Goal: Book appointment/travel/reservation

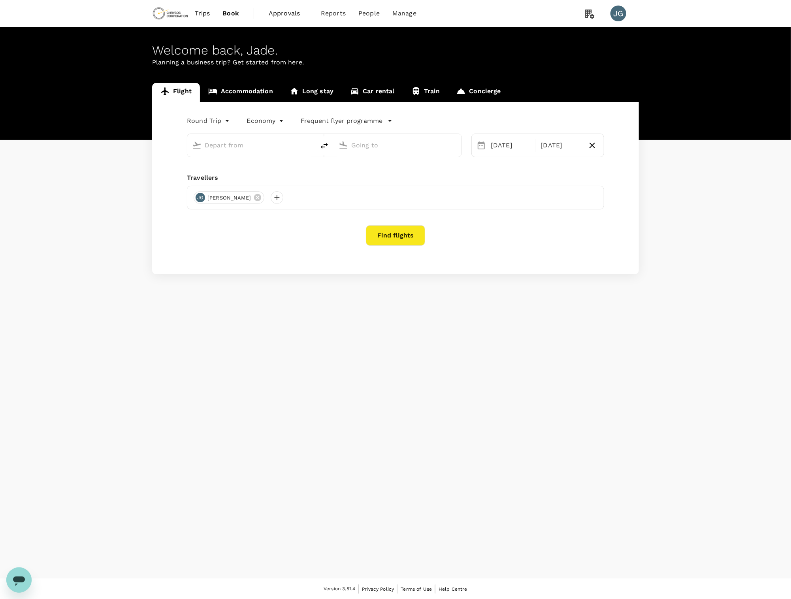
type input "business"
type input "Vancouver Intl (YVR)"
type input "[GEOGRAPHIC_DATA], [GEOGRAPHIC_DATA] (any)"
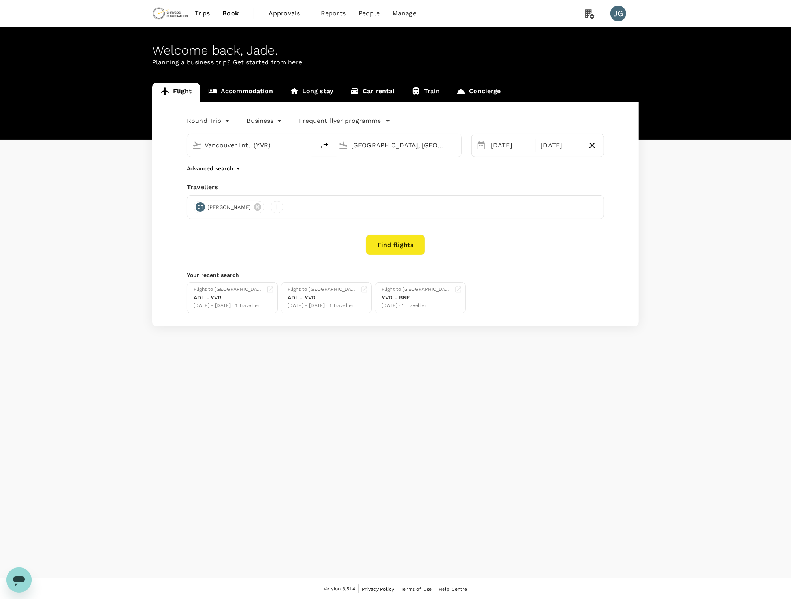
click at [256, 91] on link "Accommodation" at bounding box center [240, 92] width 81 height 19
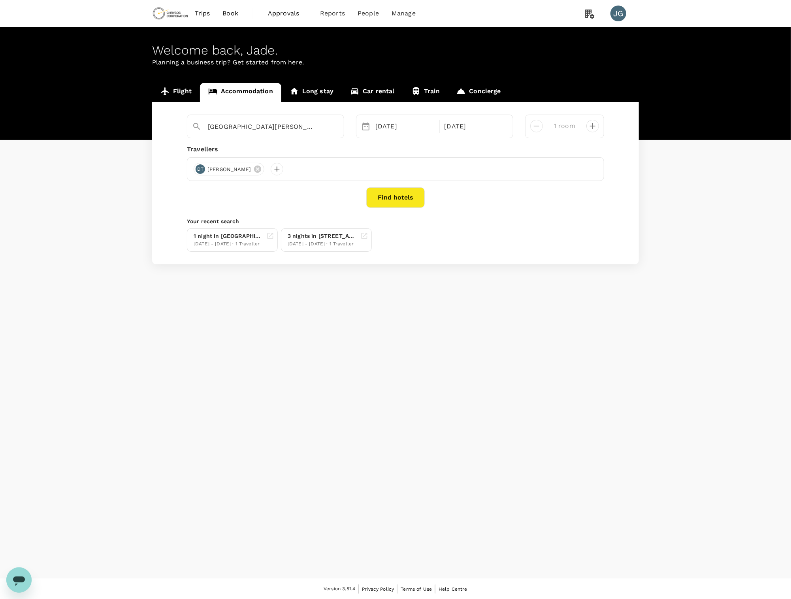
click at [408, 200] on button "Find hotels" at bounding box center [395, 197] width 58 height 21
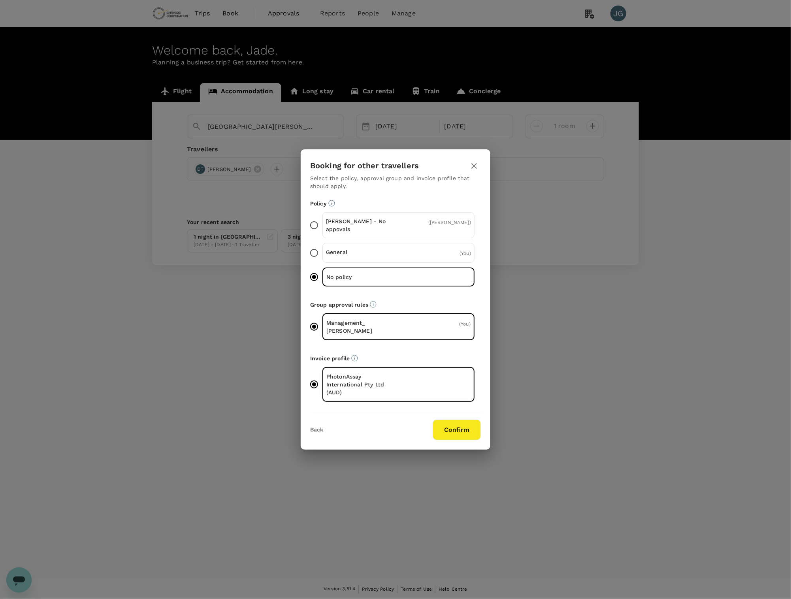
click at [445, 431] on button "Confirm" at bounding box center [457, 430] width 48 height 21
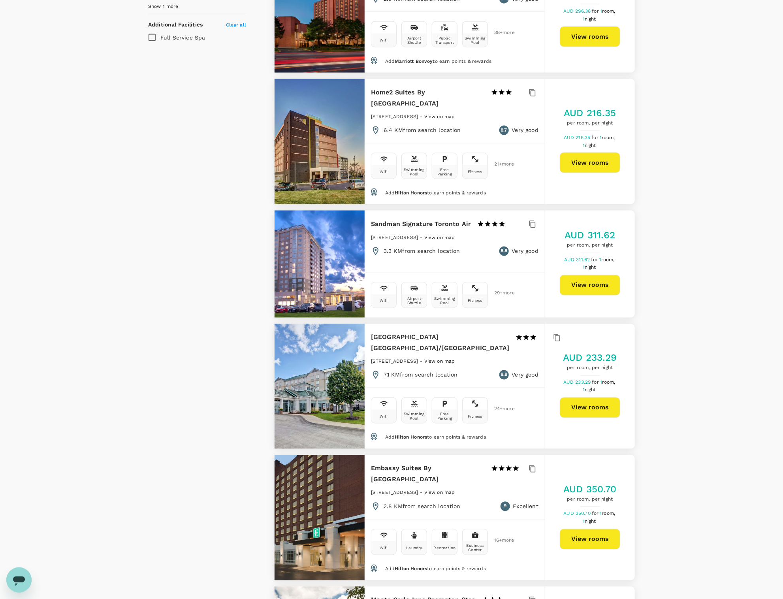
scroll to position [474, 0]
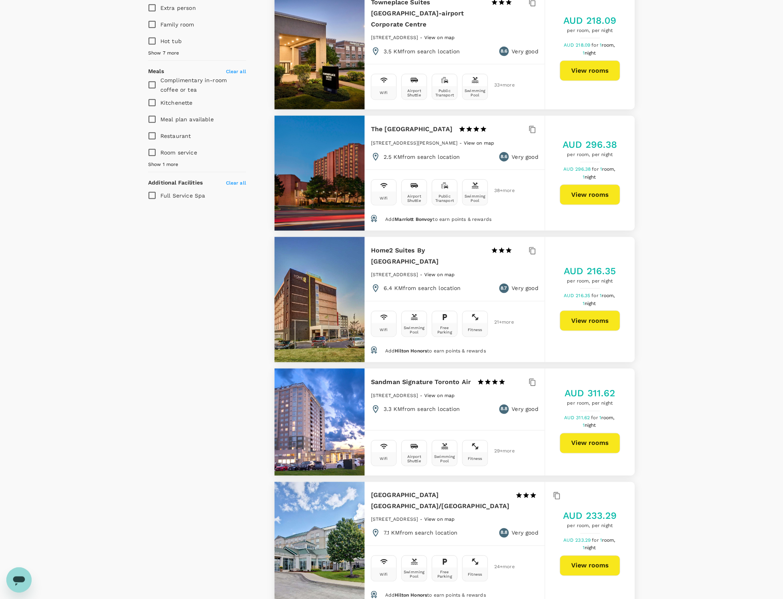
click at [590, 185] on button "View rooms" at bounding box center [590, 195] width 60 height 21
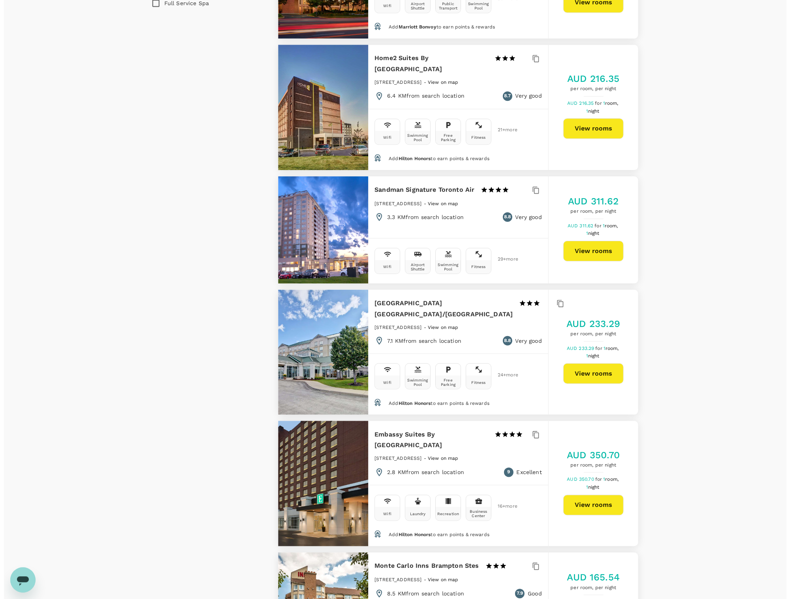
scroll to position [685, 0]
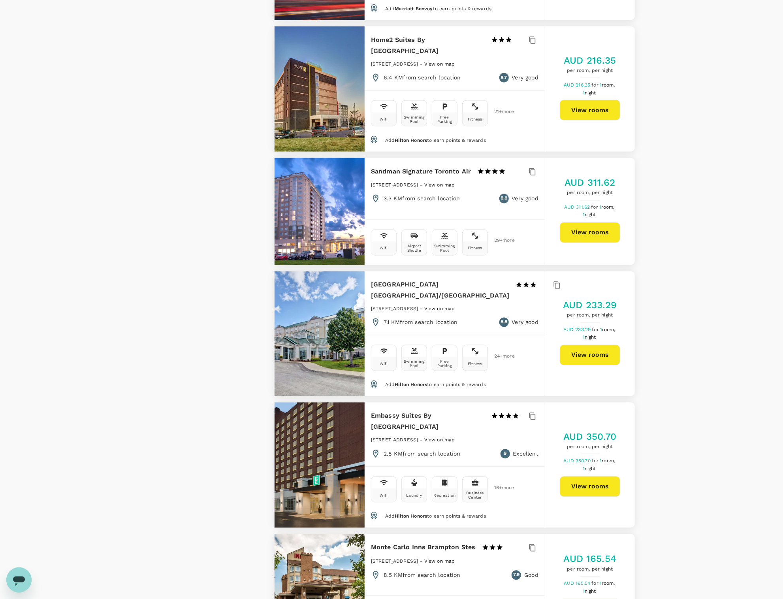
type input "550.16"
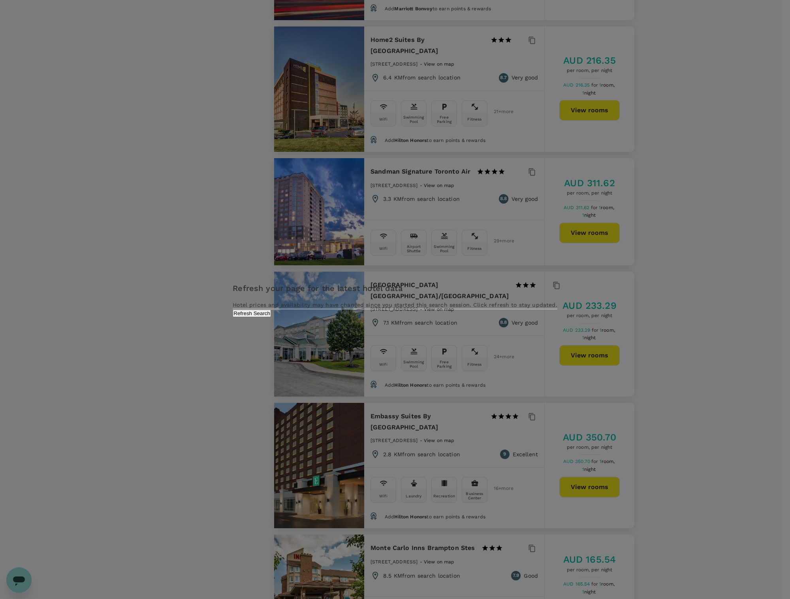
click at [271, 317] on button "Refresh Search" at bounding box center [252, 313] width 38 height 8
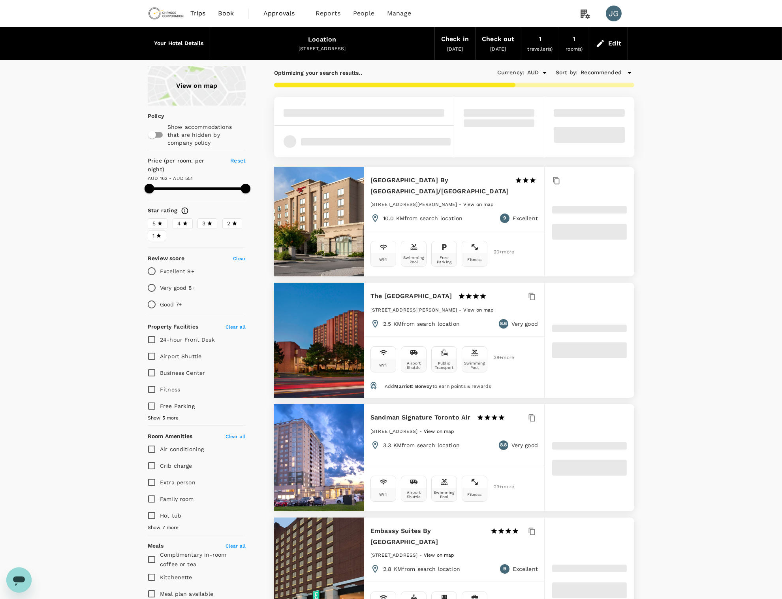
type input "550.16"
type input "155.16"
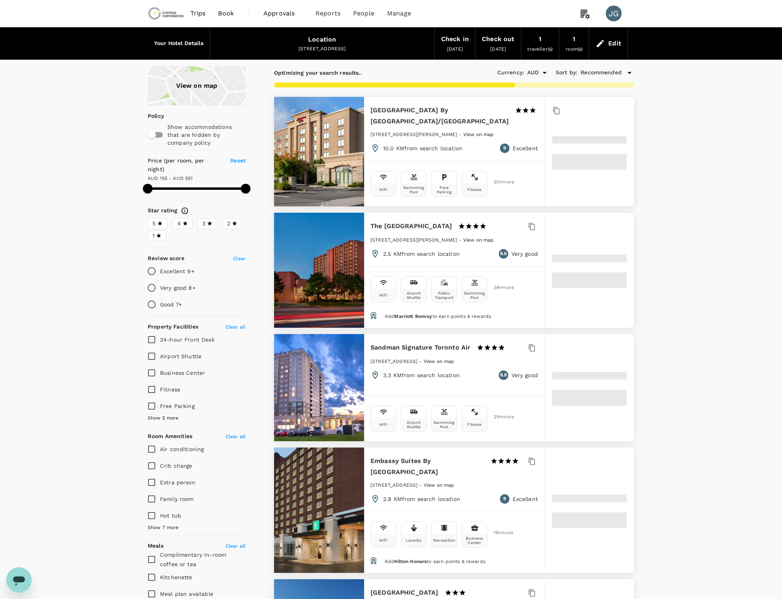
click at [623, 42] on div "Edit" at bounding box center [609, 44] width 38 height 28
type input "550.16"
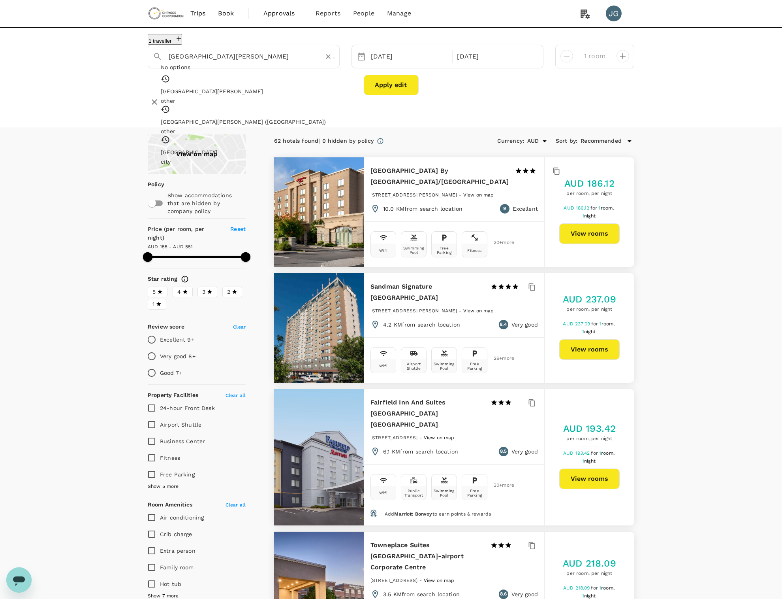
drag, startPoint x: 303, startPoint y: 59, endPoint x: 82, endPoint y: 76, distance: 222.3
click at [88, 71] on div "1 traveller Toronto Pearson International Airport No options Toronto Pearson In…" at bounding box center [391, 77] width 782 height 101
click at [218, 61] on input "vancouver" at bounding box center [241, 56] width 144 height 12
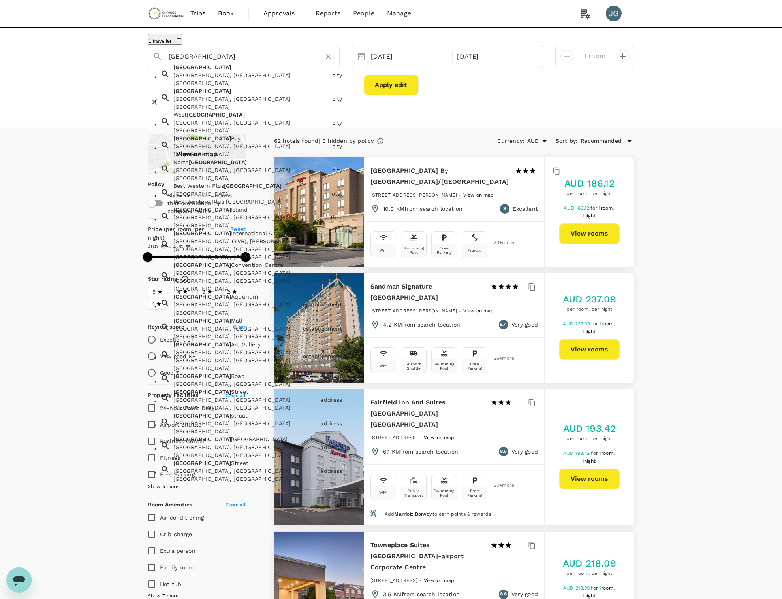
click at [212, 79] on div "Vancouver Vancouver, BC, Canada" at bounding box center [249, 73] width 159 height 27
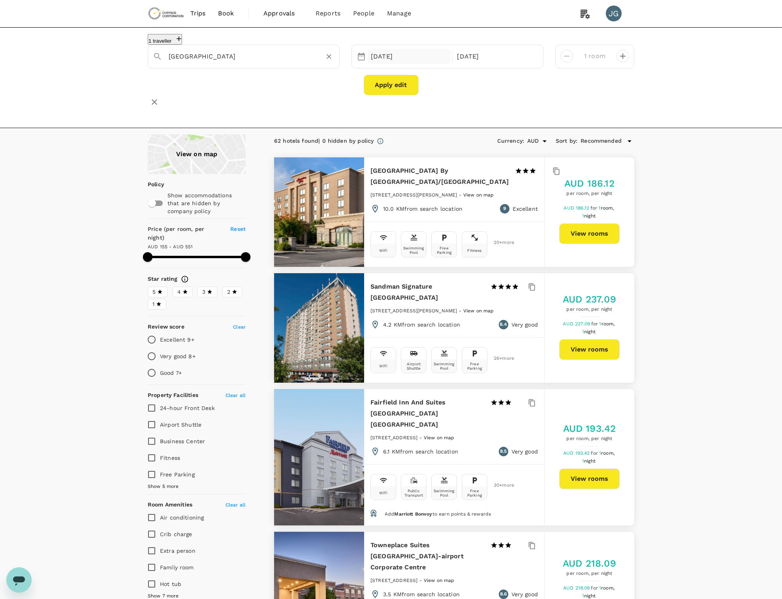
type input "[GEOGRAPHIC_DATA]"
click at [392, 60] on div "01 Oct" at bounding box center [409, 56] width 83 height 15
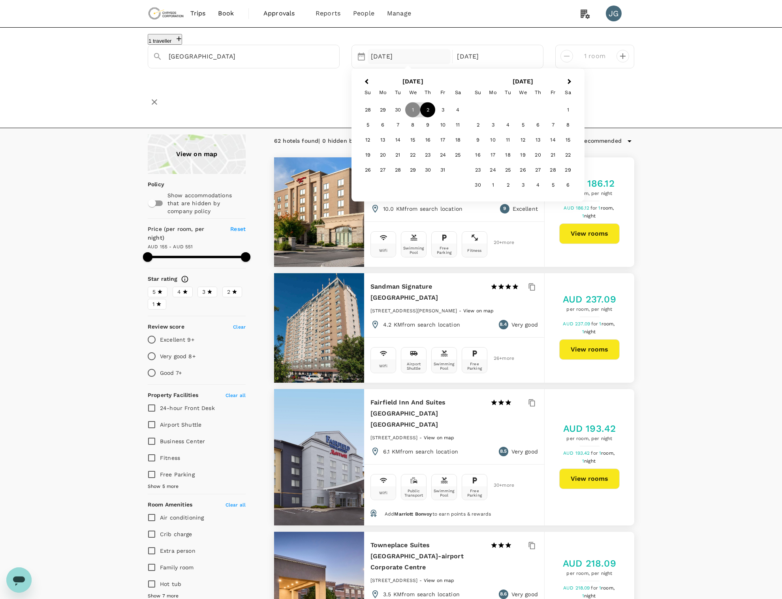
click at [430, 117] on div "2" at bounding box center [427, 109] width 15 height 15
click at [415, 129] on div "8" at bounding box center [412, 124] width 15 height 15
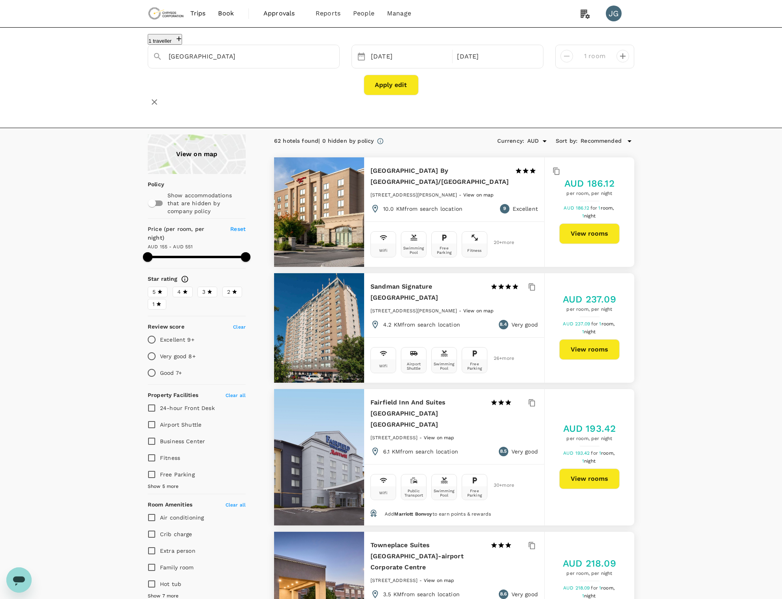
click at [399, 92] on button "Apply edit" at bounding box center [391, 85] width 55 height 21
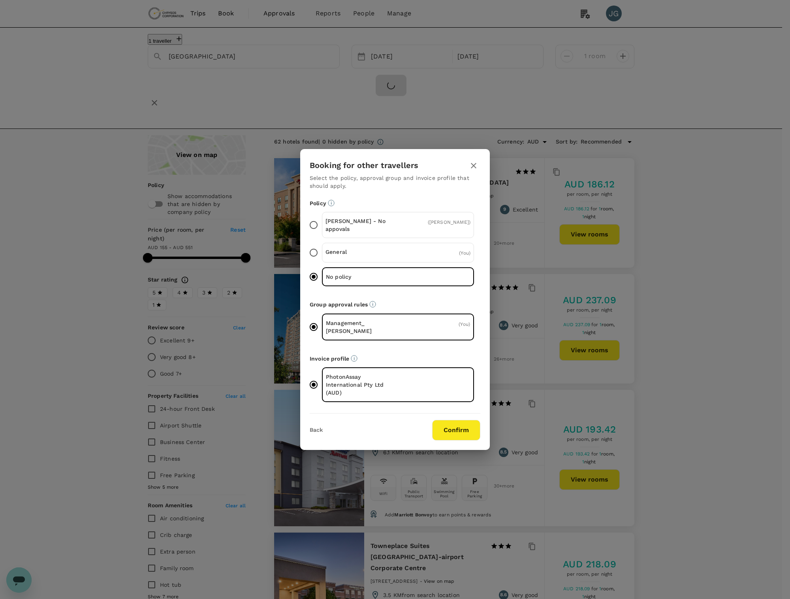
click at [475, 421] on button "Confirm" at bounding box center [456, 430] width 48 height 21
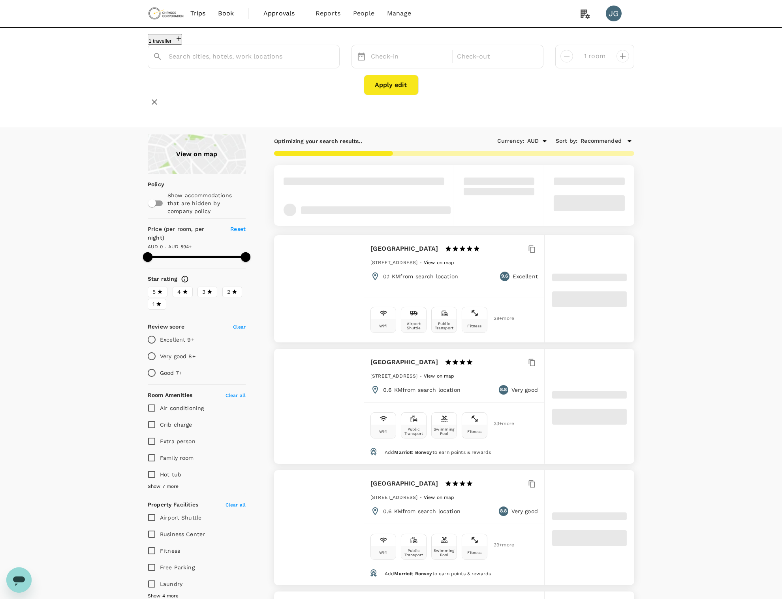
type input "[GEOGRAPHIC_DATA]"
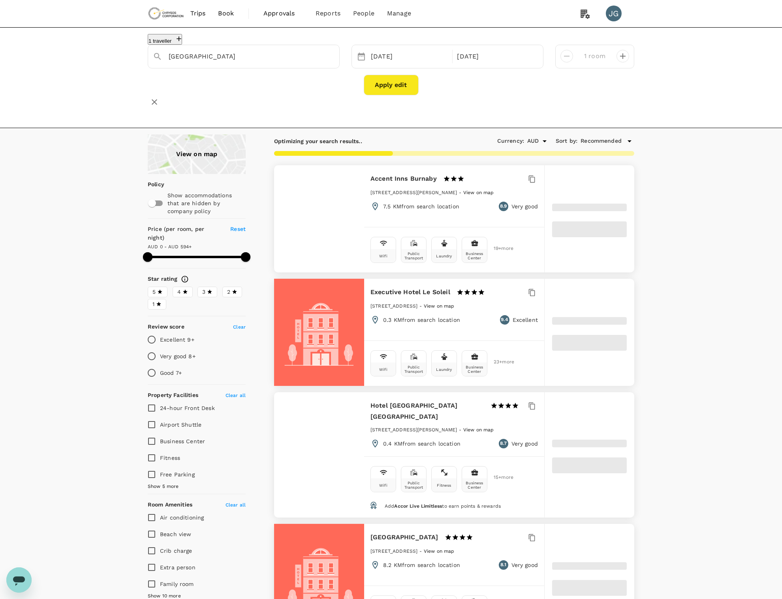
type input "594"
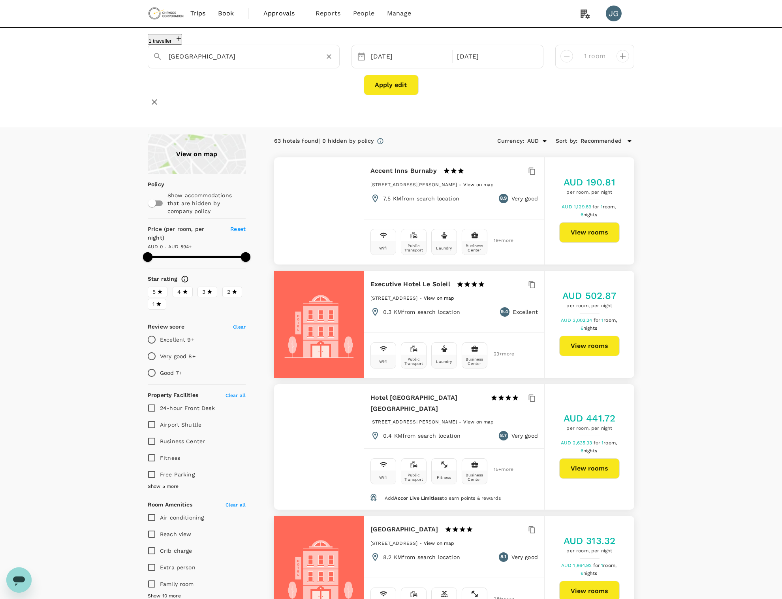
click at [178, 62] on input "[GEOGRAPHIC_DATA]" at bounding box center [241, 56] width 144 height 12
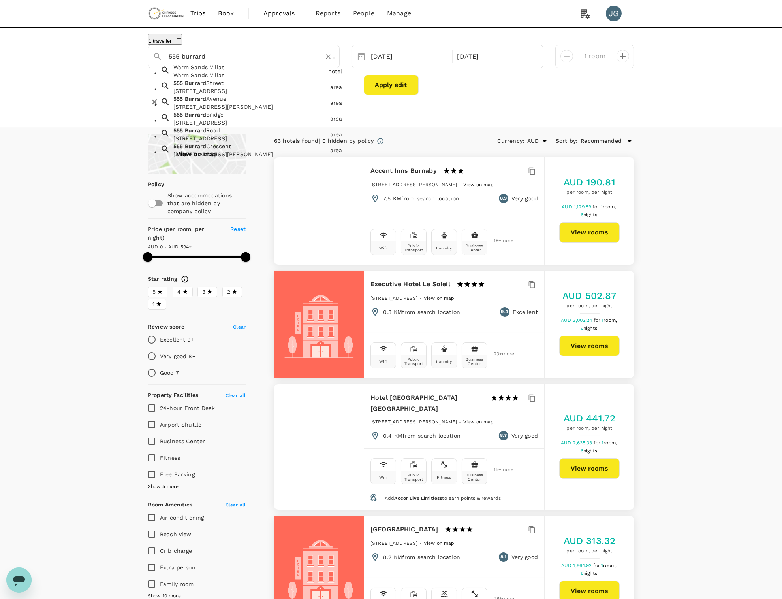
click at [206, 95] on div "555 Burrard Street, Vancouver, BC, Canada" at bounding box center [250, 91] width 154 height 8
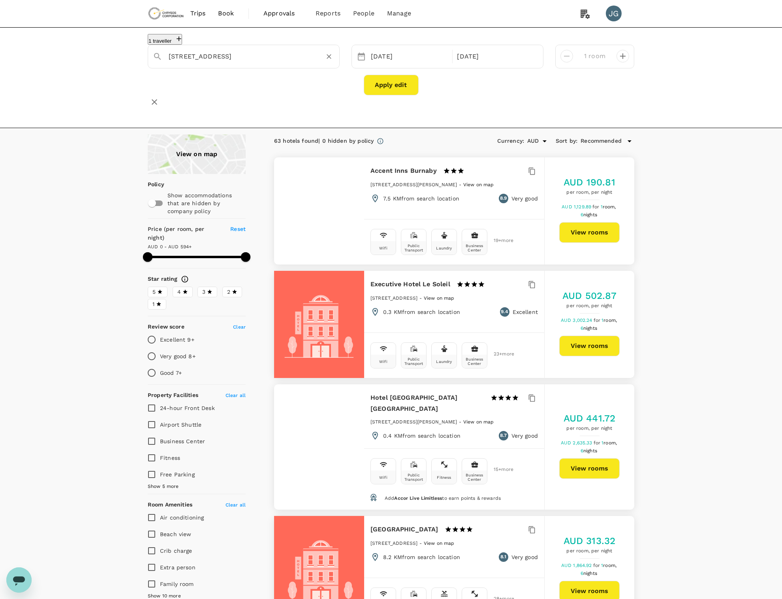
type input "555 Burrard Street"
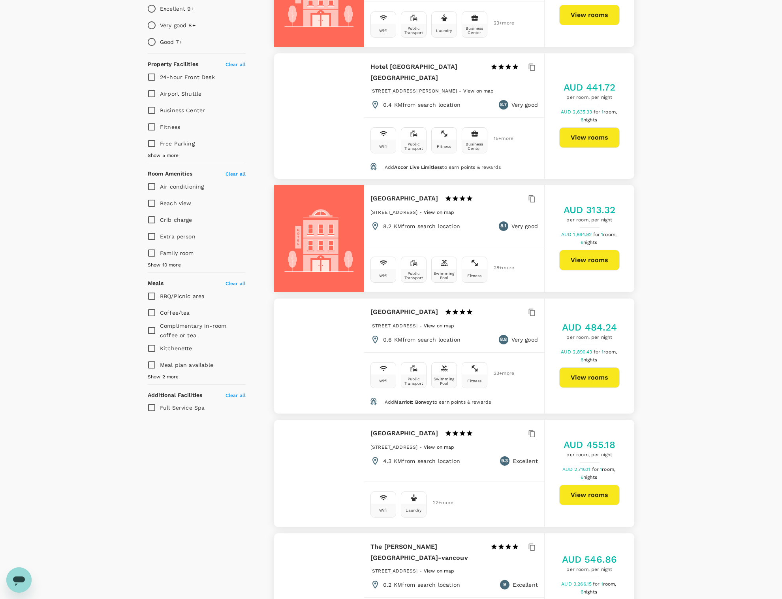
scroll to position [421, 0]
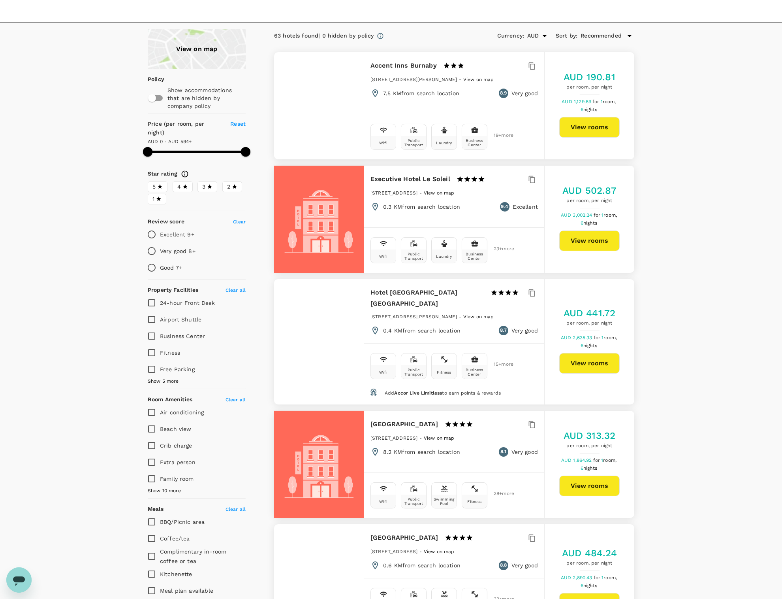
click at [189, 34] on div "View on map" at bounding box center [197, 49] width 98 height 40
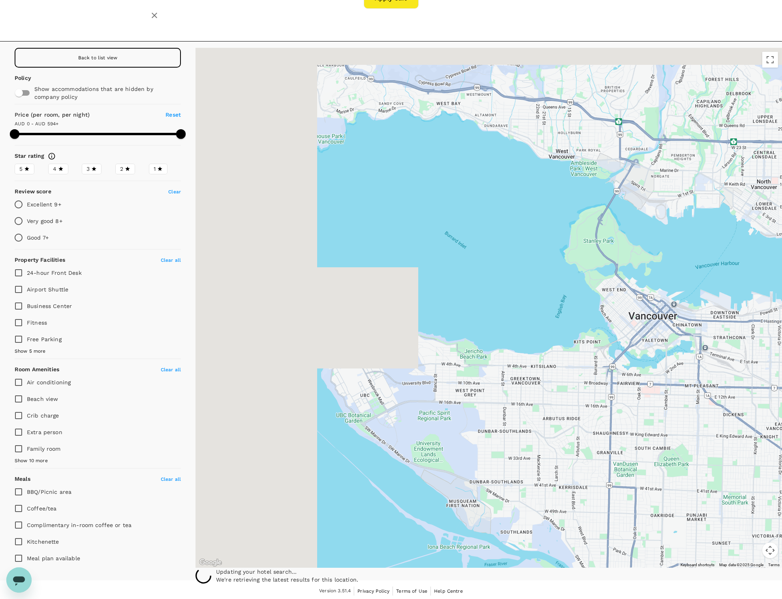
drag, startPoint x: 412, startPoint y: 263, endPoint x: 739, endPoint y: 347, distance: 337.3
click at [739, 347] on div at bounding box center [489, 308] width 587 height 520
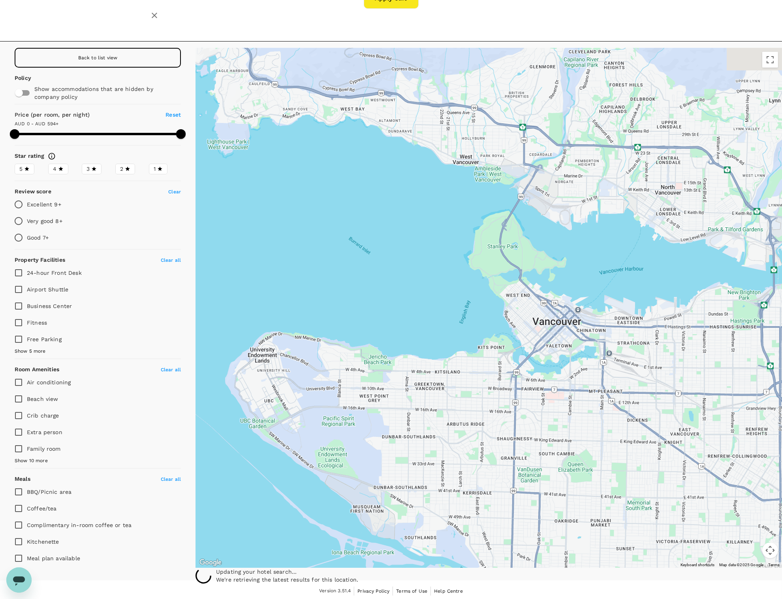
drag, startPoint x: 698, startPoint y: 326, endPoint x: 581, endPoint y: 328, distance: 117.0
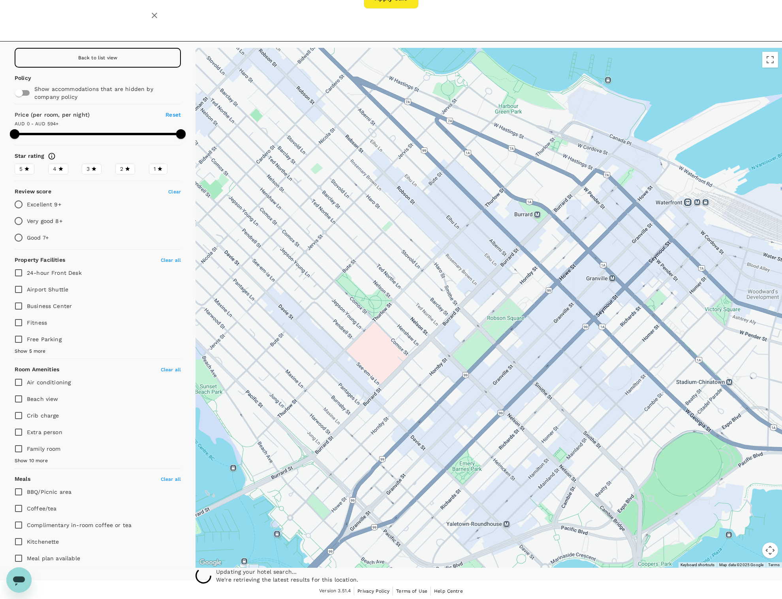
drag, startPoint x: 417, startPoint y: 289, endPoint x: 548, endPoint y: 328, distance: 137.3
click at [548, 328] on div at bounding box center [489, 308] width 587 height 520
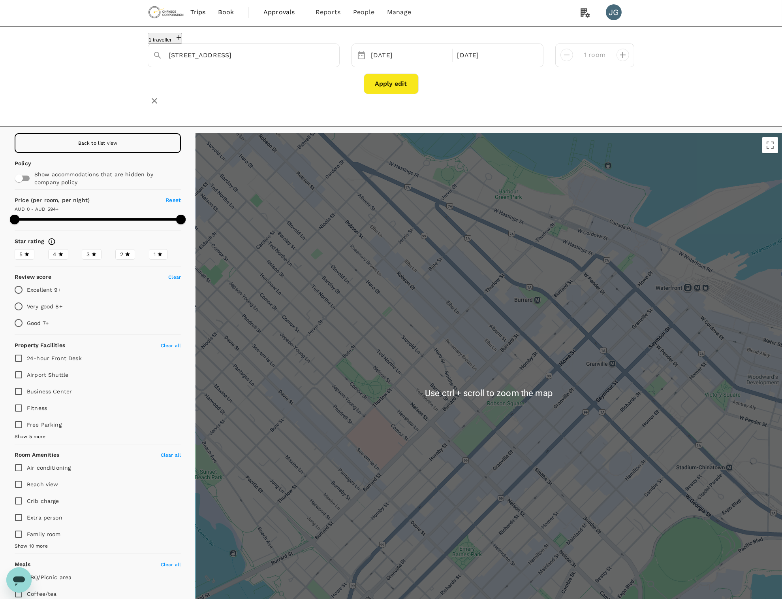
scroll to position [0, 0]
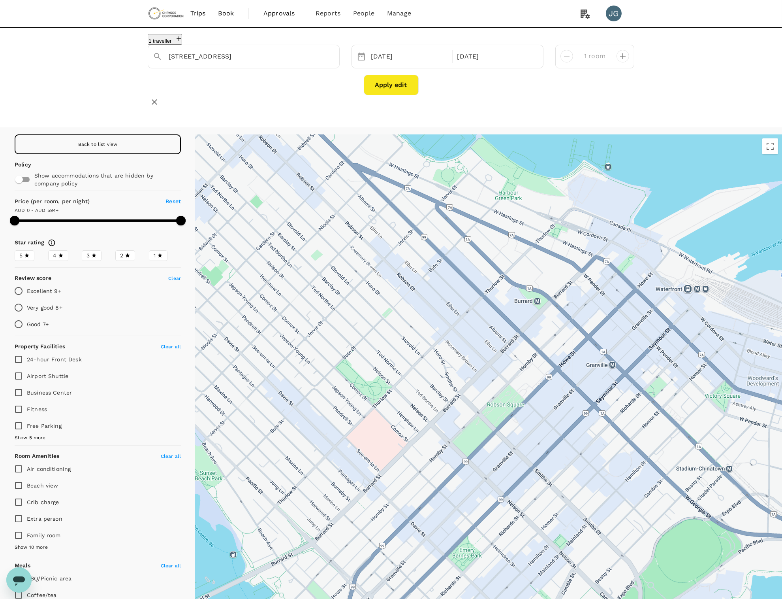
click at [468, 315] on div at bounding box center [489, 394] width 587 height 520
click at [479, 387] on icon at bounding box center [479, 389] width 6 height 8
click at [121, 148] on div "Back to list view" at bounding box center [98, 144] width 166 height 20
type input "594"
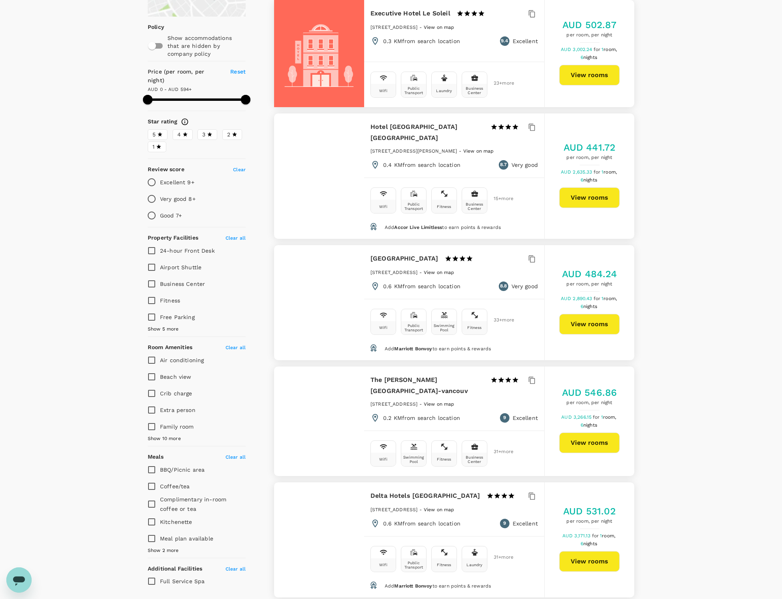
scroll to position [158, 0]
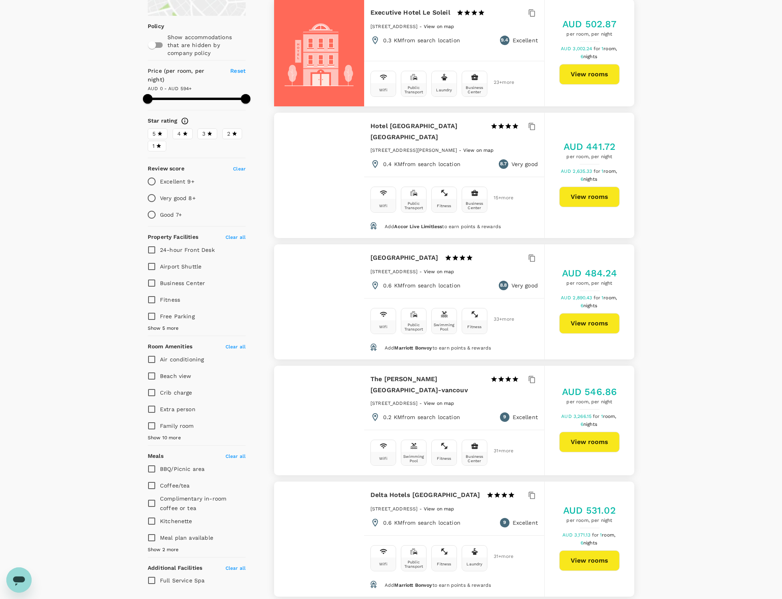
click at [591, 441] on button "View rooms" at bounding box center [589, 441] width 60 height 21
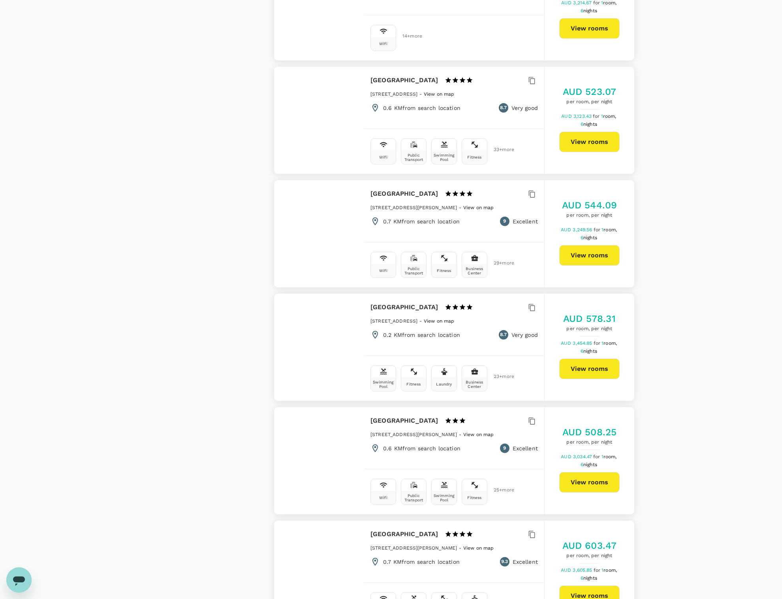
scroll to position [948, 0]
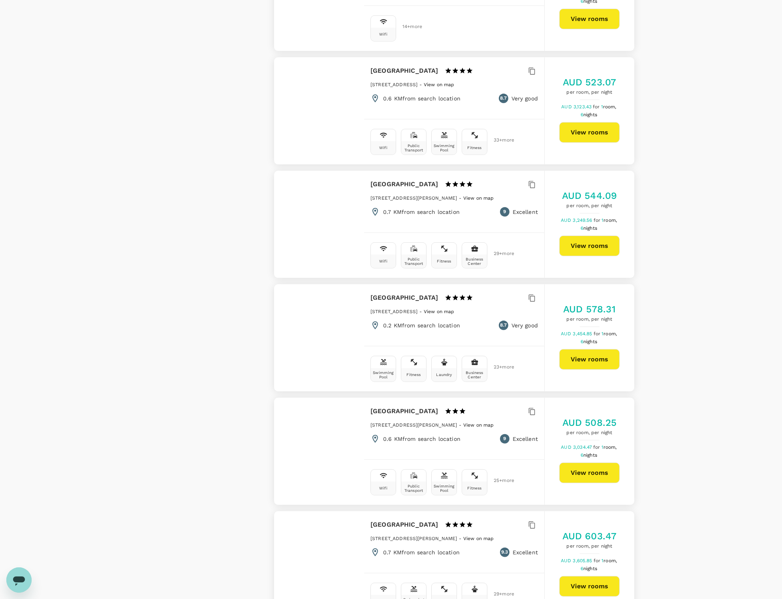
click at [597, 483] on button "View rooms" at bounding box center [589, 472] width 60 height 21
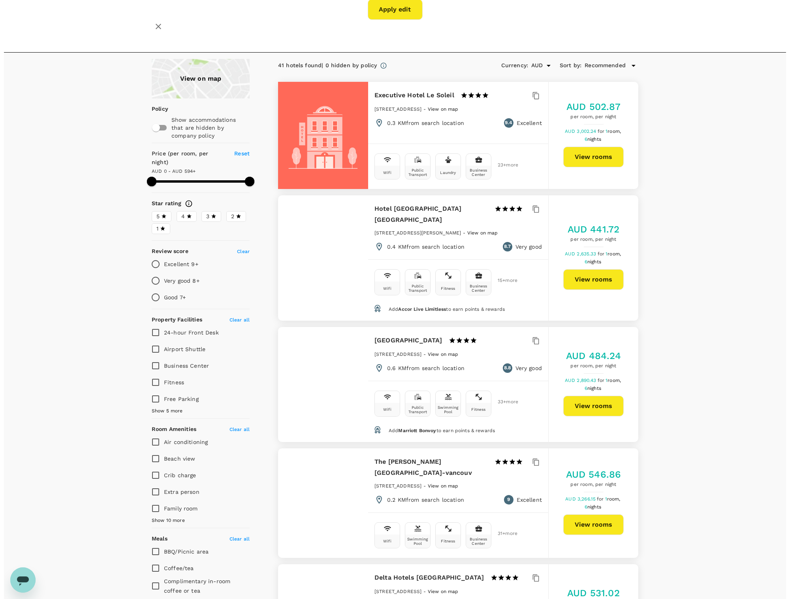
scroll to position [0, 0]
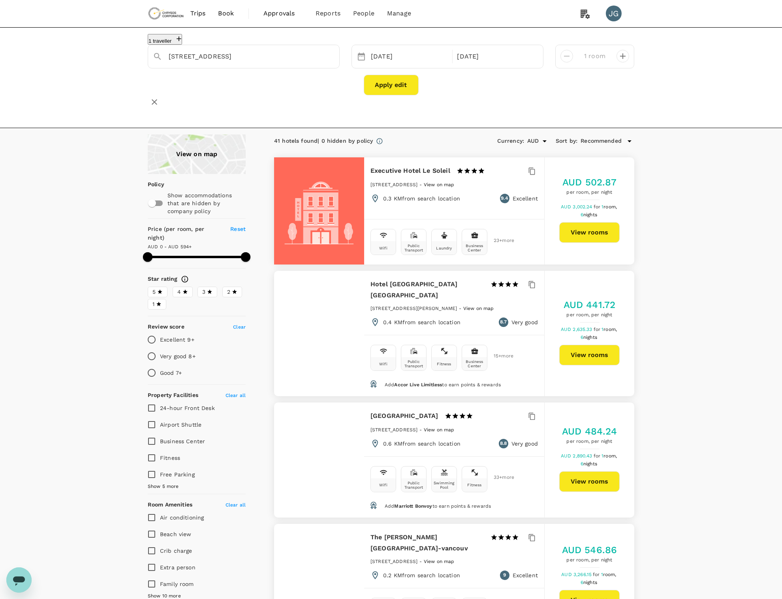
drag, startPoint x: 173, startPoint y: 12, endPoint x: 326, endPoint y: 21, distance: 153.1
click at [173, 12] on img at bounding box center [166, 13] width 36 height 17
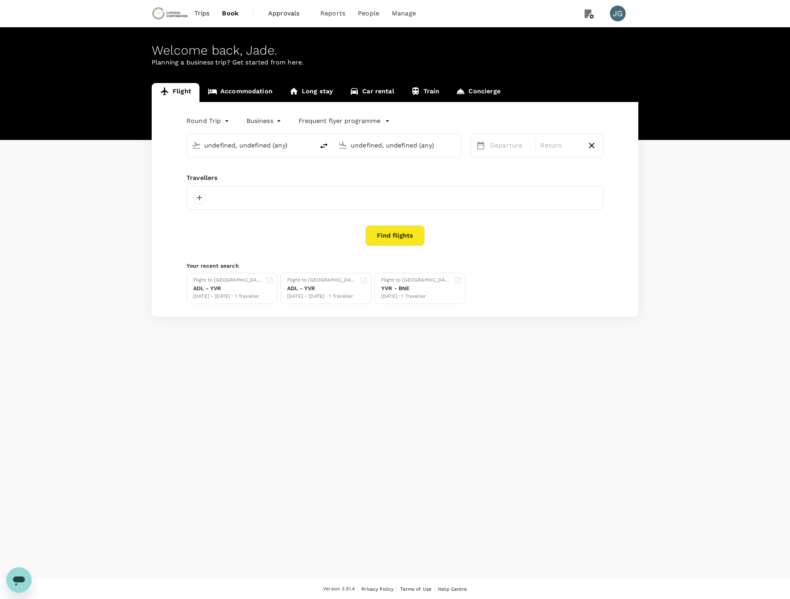
type input "Vancouver Intl (YVR)"
type input "Toronto, Canada (any)"
type input "Vancouver Intl (YVR)"
type input "Toronto, Canada (any)"
type input "Vancouver Intl (YVR)"
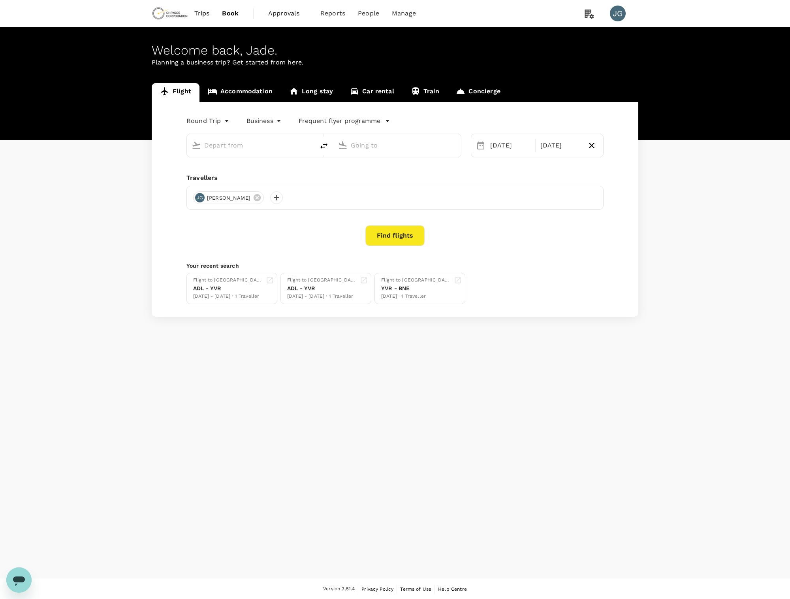
type input "Toronto, Canada (any)"
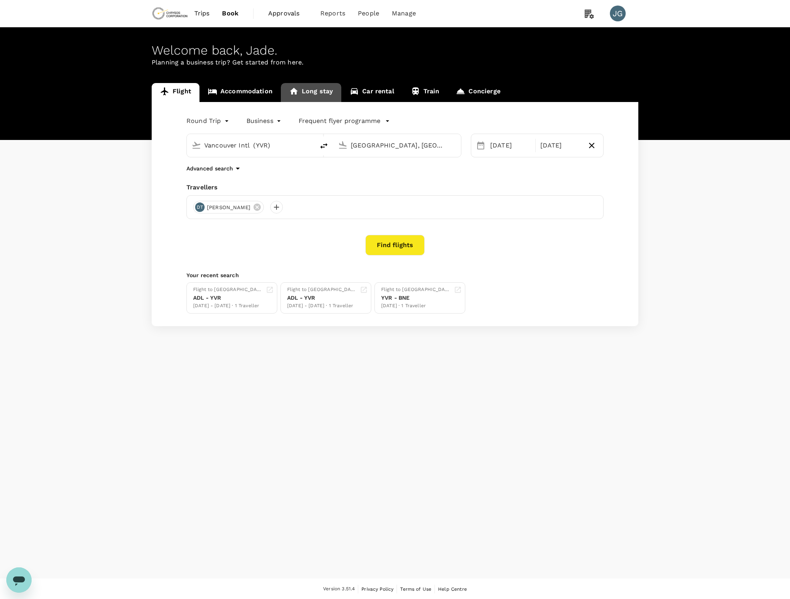
click at [319, 90] on link "Long stay" at bounding box center [311, 92] width 60 height 19
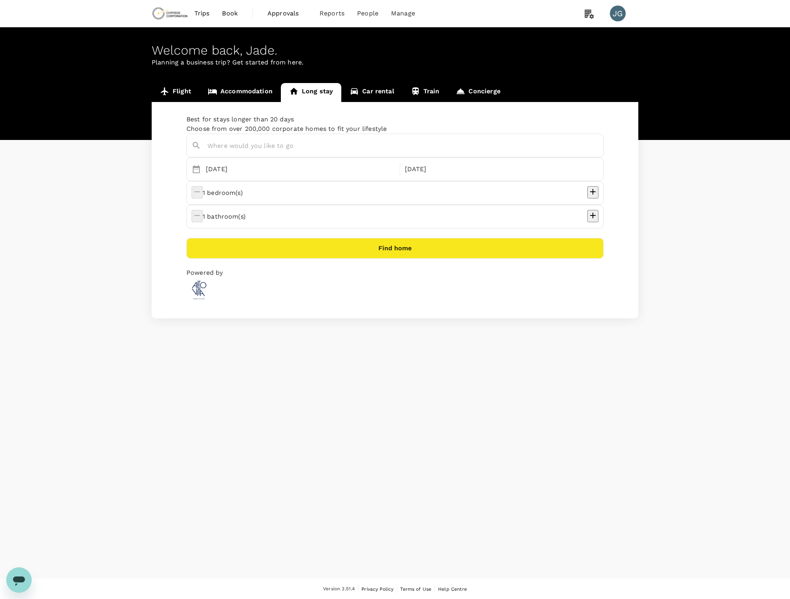
click at [277, 152] on input "text" at bounding box center [396, 145] width 379 height 12
click at [288, 174] on span ", Canada" at bounding box center [323, 170] width 71 height 8
type input "Vancouver, Canada"
click at [258, 177] on div "17 Sep" at bounding box center [301, 169] width 196 height 16
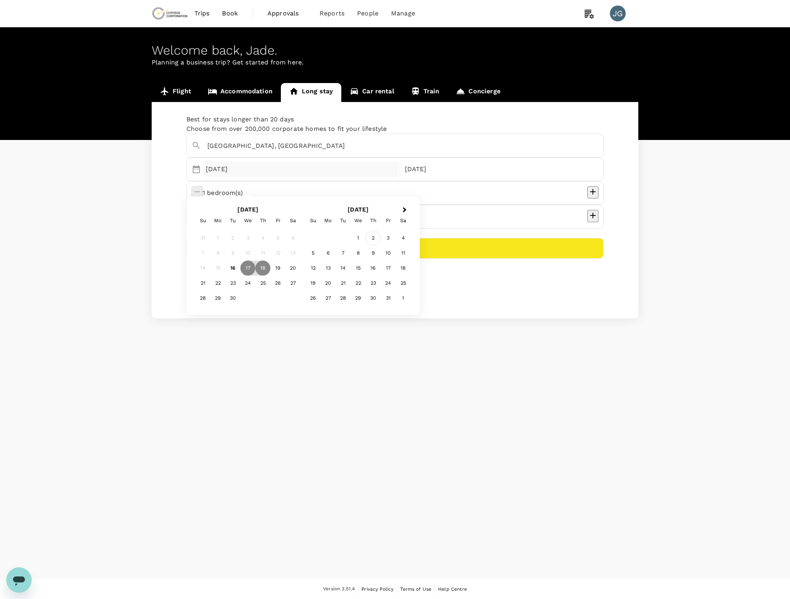
click at [369, 237] on div "2" at bounding box center [373, 237] width 15 height 15
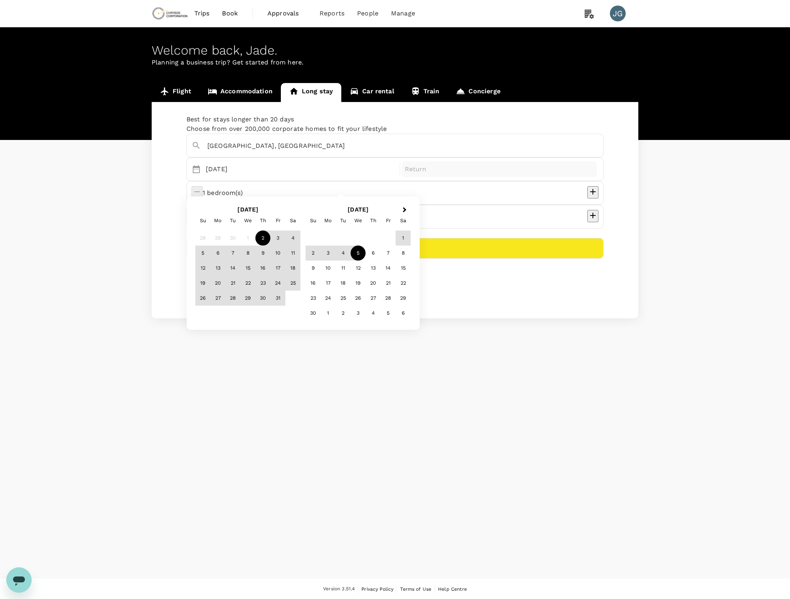
click at [358, 252] on div "5" at bounding box center [358, 252] width 15 height 15
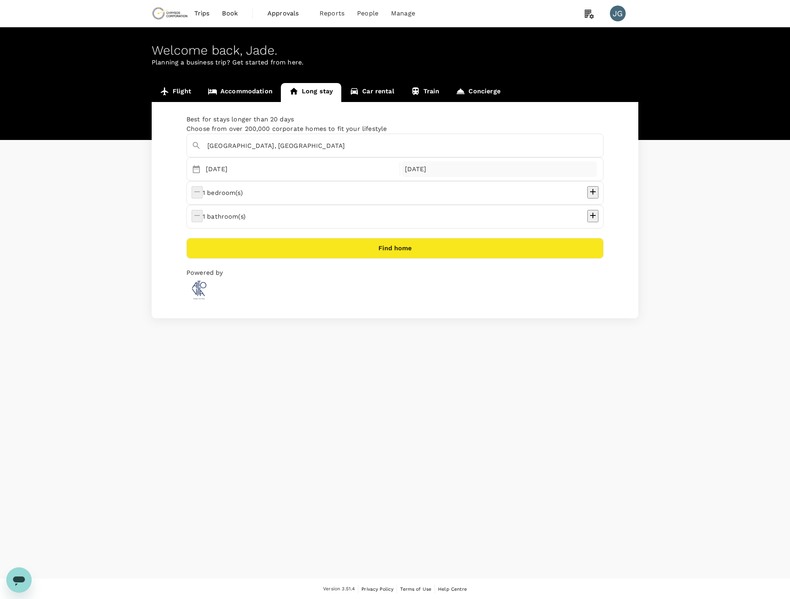
click at [402, 177] on div "05 Nov" at bounding box center [500, 169] width 196 height 16
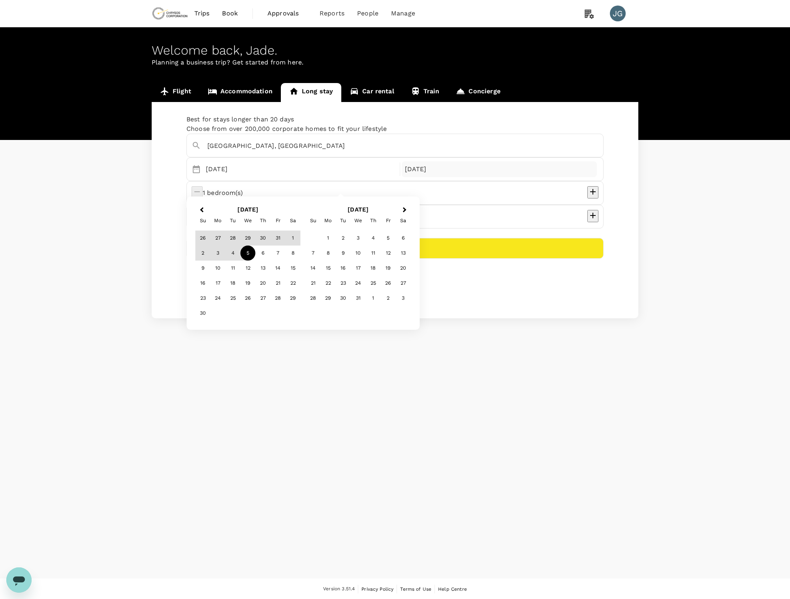
click at [207, 207] on button "Previous Month" at bounding box center [201, 210] width 13 height 13
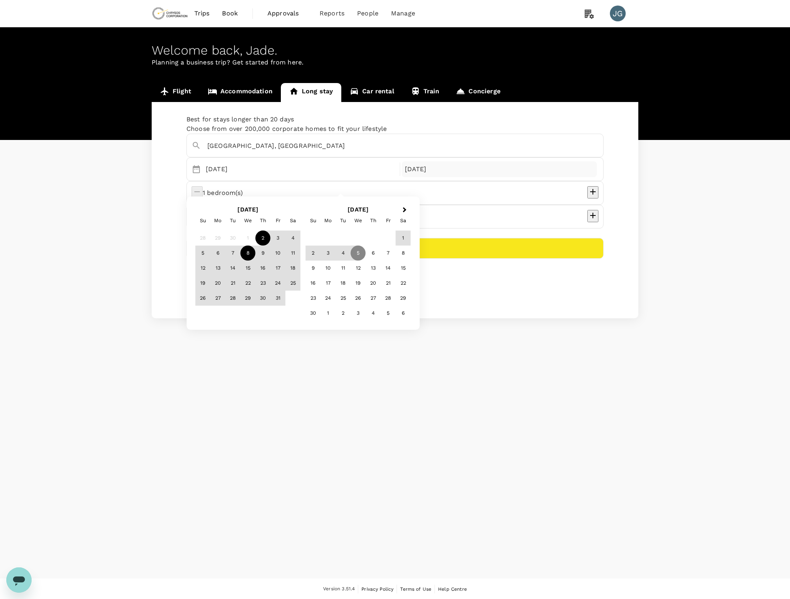
click at [250, 252] on div "8" at bounding box center [248, 252] width 15 height 15
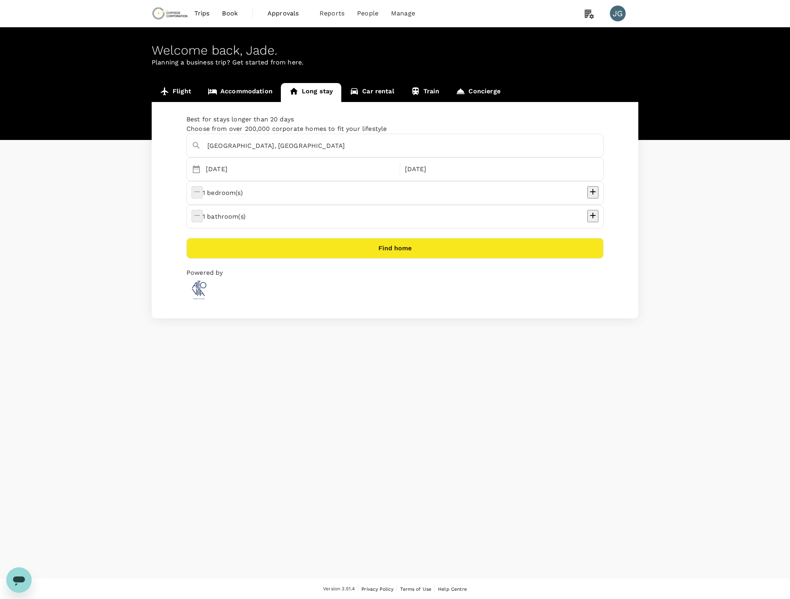
click at [385, 238] on button "Find home" at bounding box center [394, 248] width 417 height 21
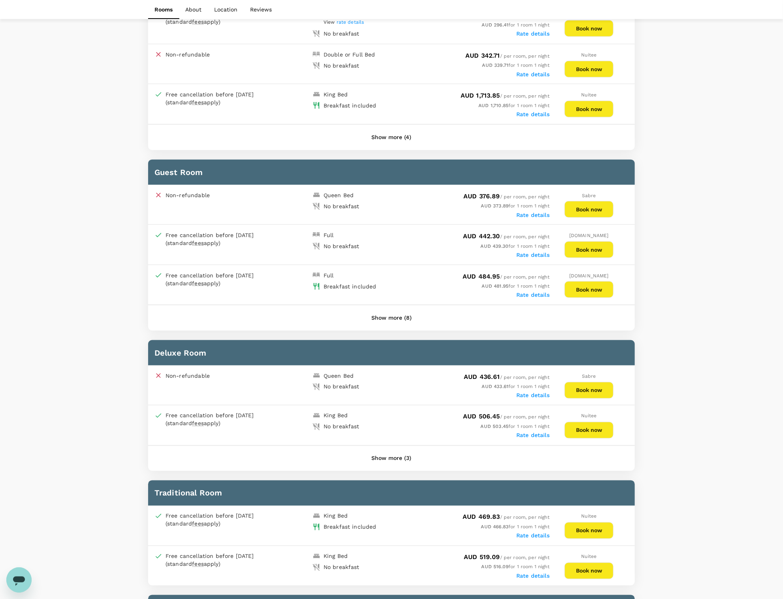
scroll to position [474, 0]
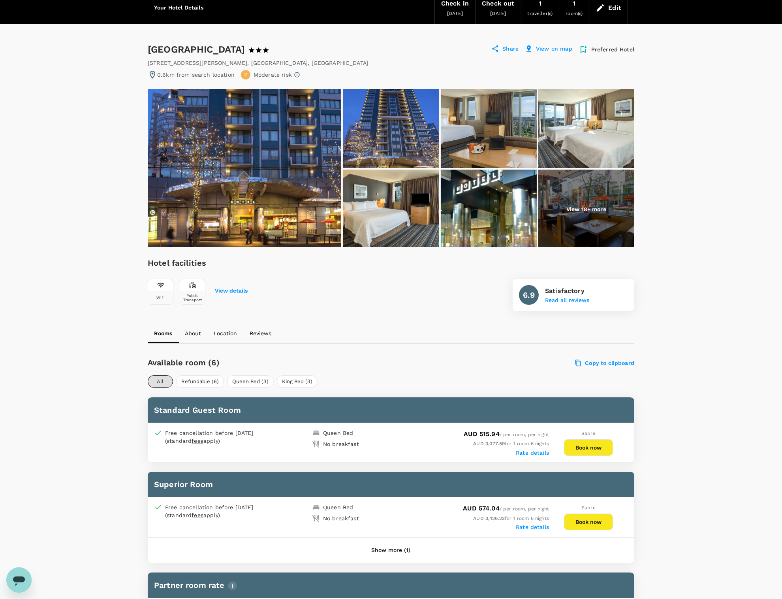
scroll to position [53, 0]
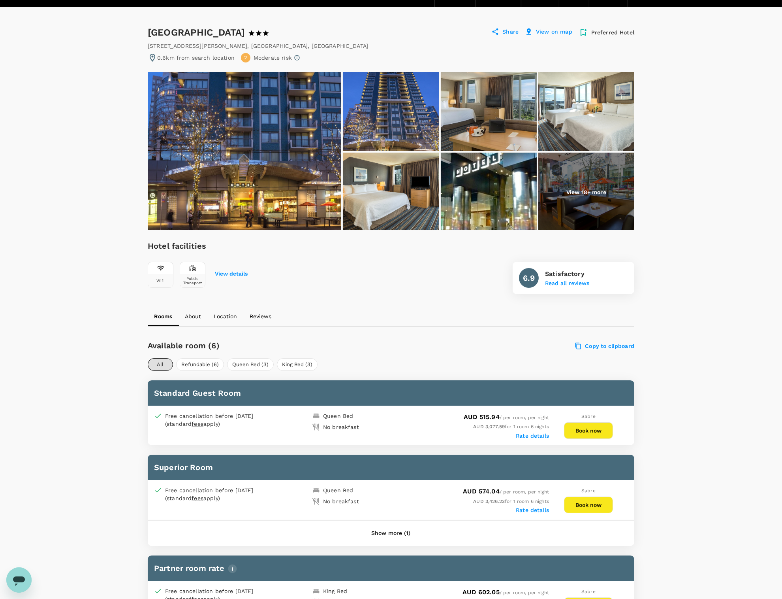
click at [243, 154] on img at bounding box center [245, 151] width 194 height 158
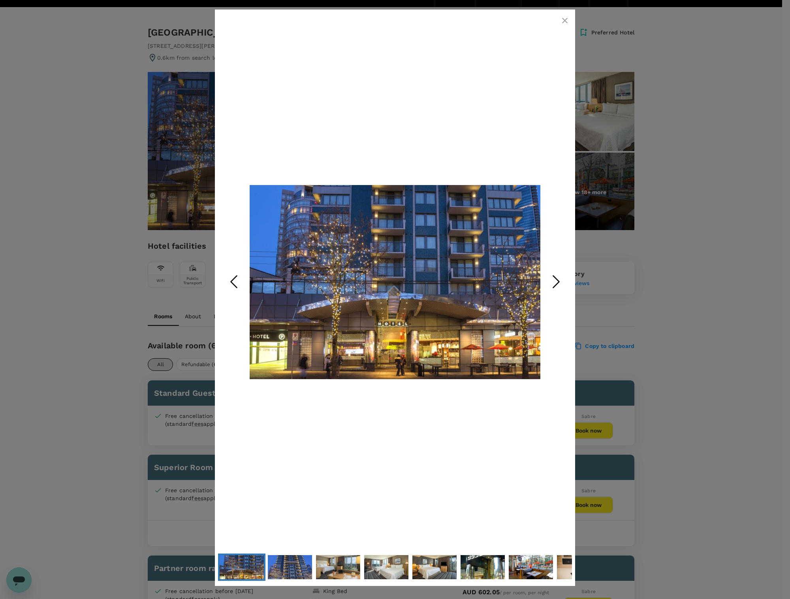
click at [559, 284] on icon "Next Slide" at bounding box center [556, 281] width 24 height 24
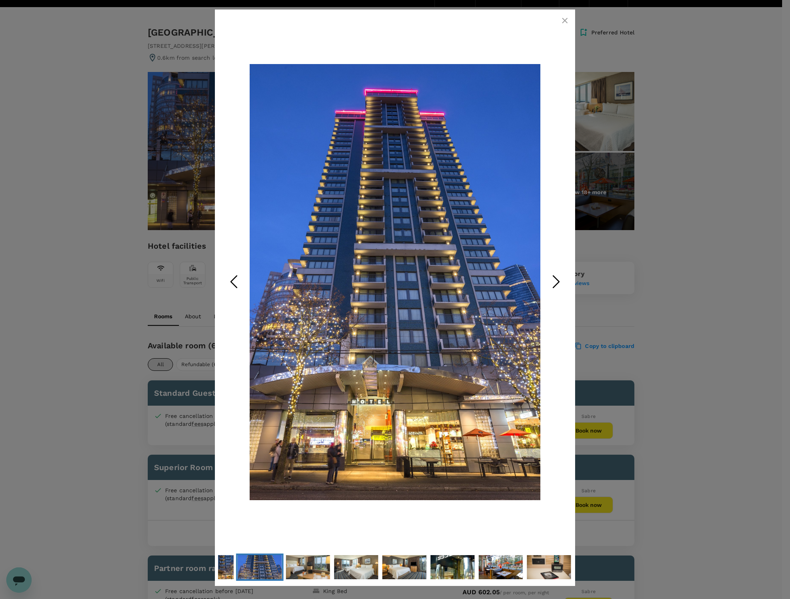
click at [558, 283] on icon "Next Slide" at bounding box center [556, 281] width 24 height 24
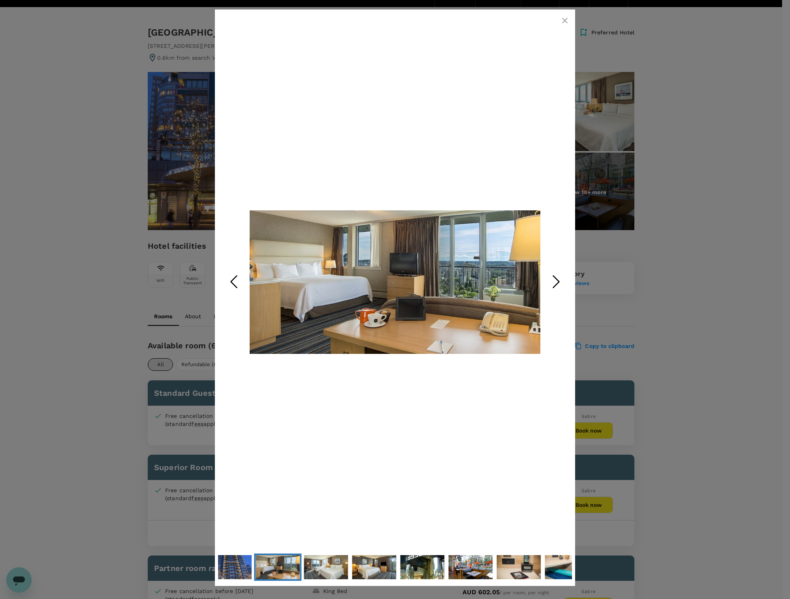
click at [558, 283] on icon "Next Slide" at bounding box center [556, 281] width 24 height 24
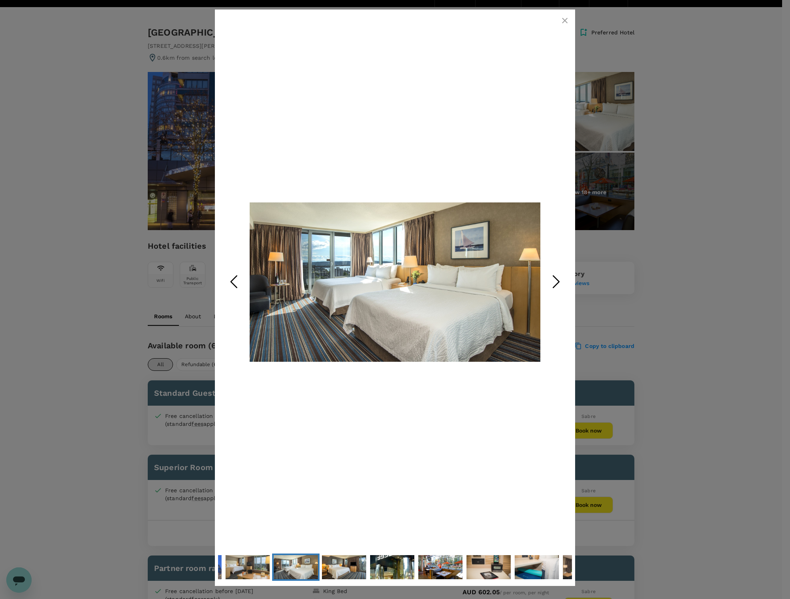
click at [558, 283] on icon "Next Slide" at bounding box center [556, 281] width 24 height 24
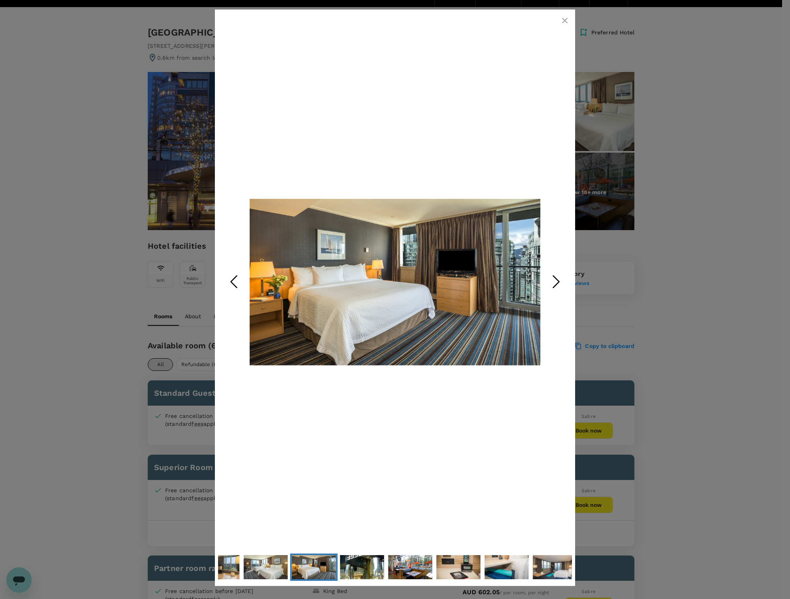
click at [558, 283] on icon "Next Slide" at bounding box center [556, 281] width 24 height 24
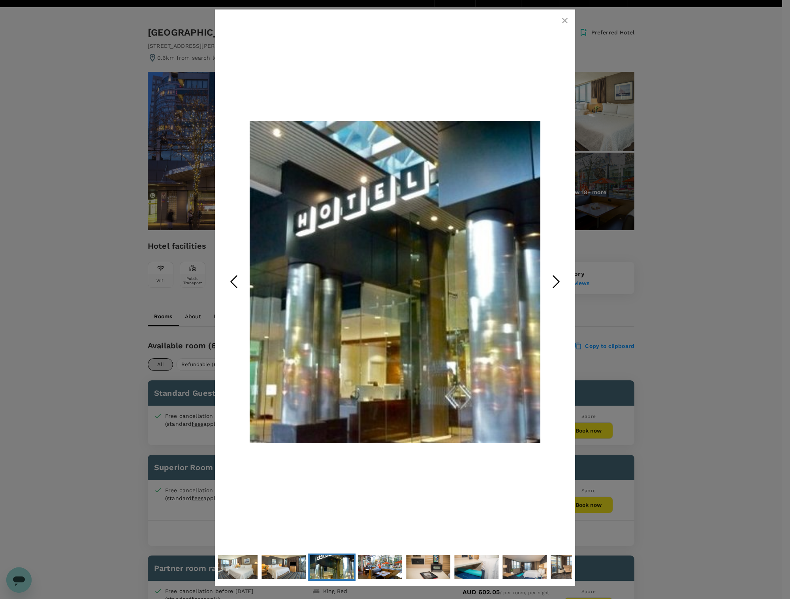
click at [558, 283] on icon "Next Slide" at bounding box center [556, 281] width 24 height 24
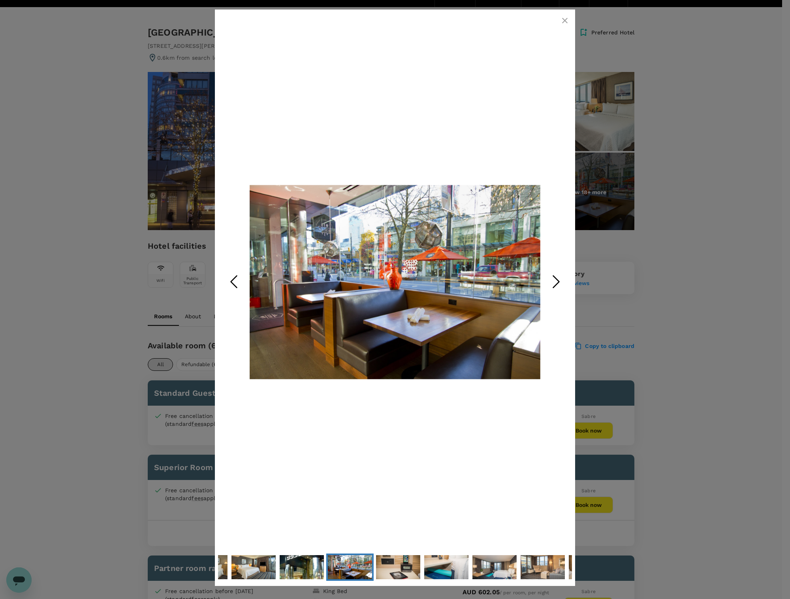
click at [558, 283] on icon "Next Slide" at bounding box center [556, 281] width 24 height 24
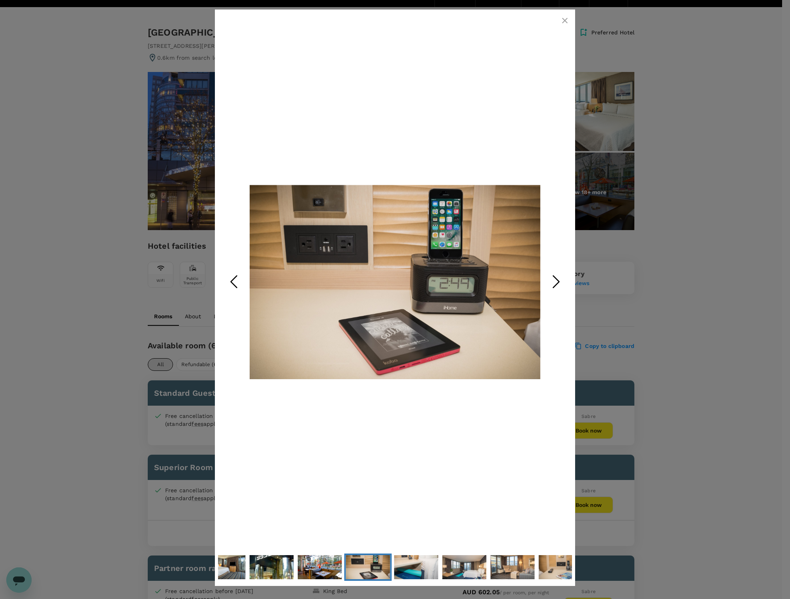
click at [558, 283] on icon "Next Slide" at bounding box center [556, 281] width 24 height 24
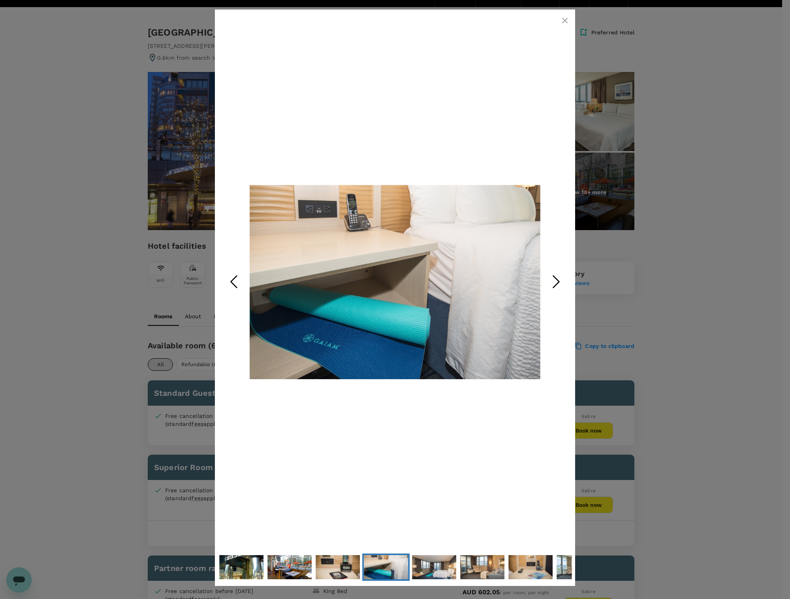
click at [558, 283] on icon "Next Slide" at bounding box center [556, 281] width 24 height 24
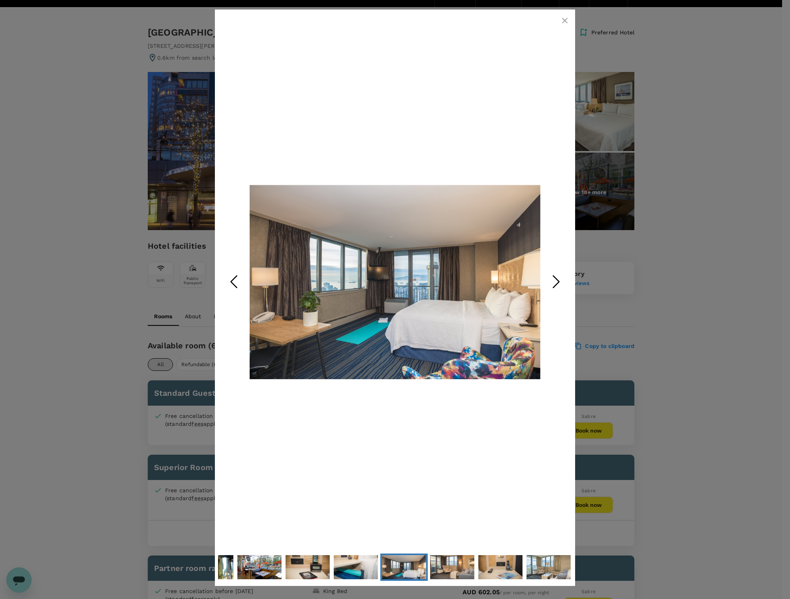
click at [558, 283] on icon "Next Slide" at bounding box center [556, 281] width 24 height 24
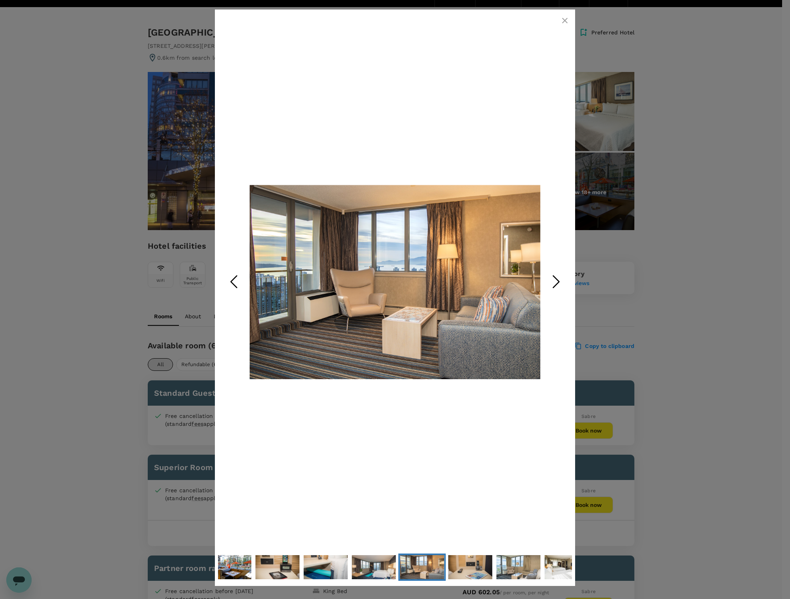
click at [558, 283] on icon "Next Slide" at bounding box center [556, 281] width 24 height 24
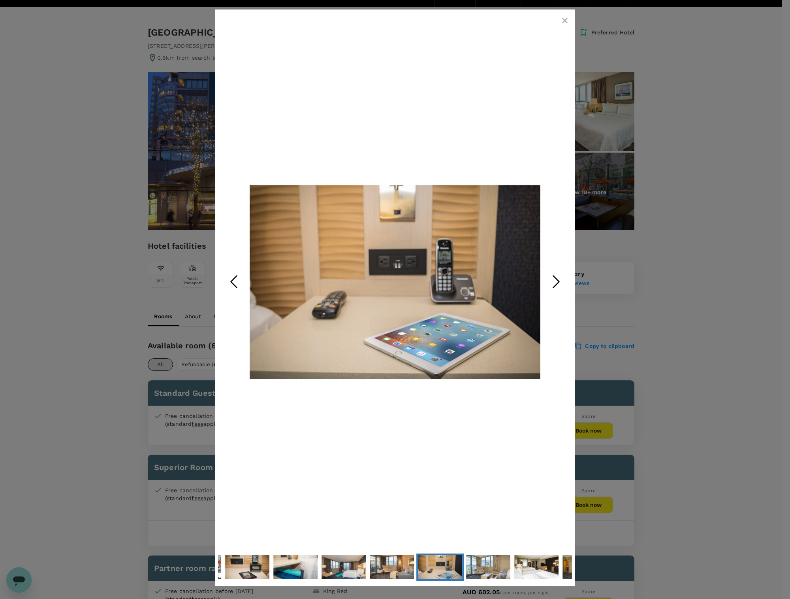
click at [564, 19] on icon "button" at bounding box center [565, 21] width 6 height 6
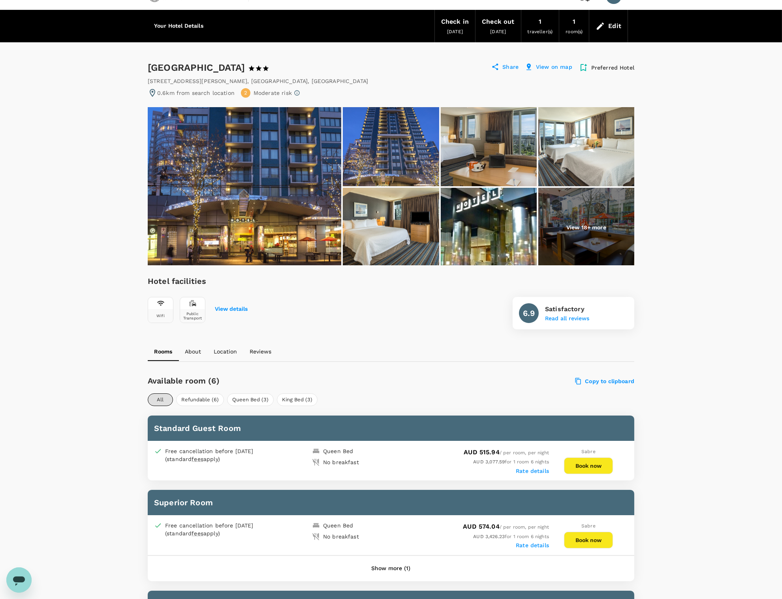
scroll to position [0, 0]
